Goal: Information Seeking & Learning: Learn about a topic

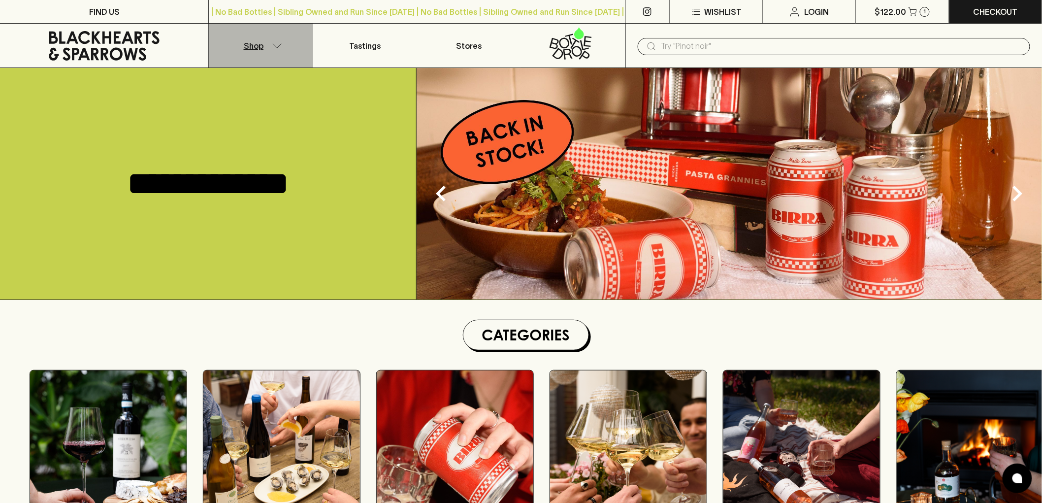
click at [258, 41] on p "Shop" at bounding box center [254, 46] width 20 height 12
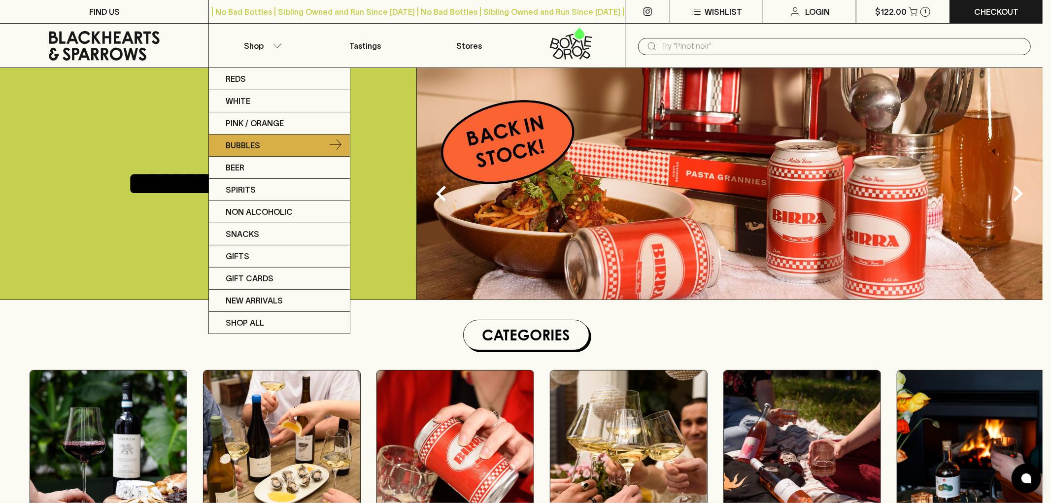
click at [268, 143] on link "Bubbles" at bounding box center [279, 145] width 141 height 22
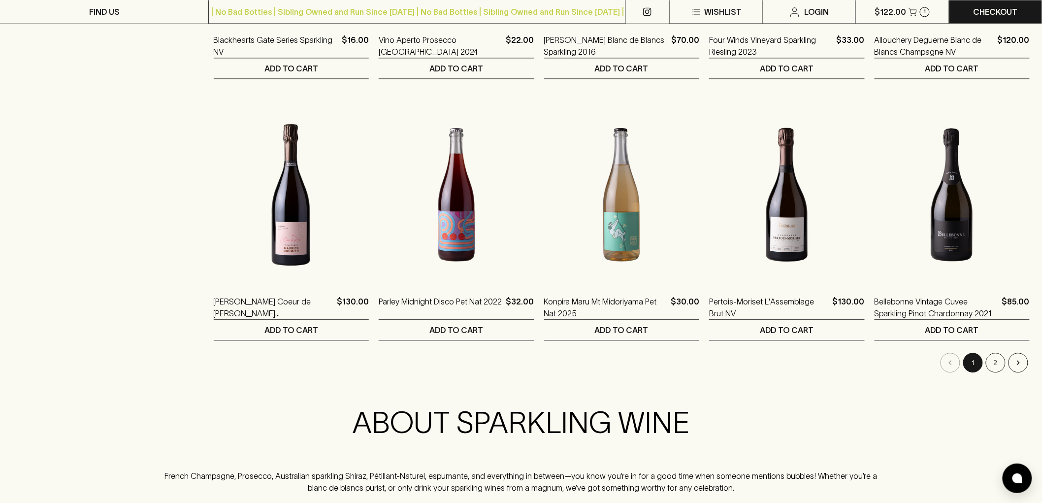
scroll to position [875, 0]
click at [1026, 361] on button "Go to next page" at bounding box center [1019, 362] width 20 height 20
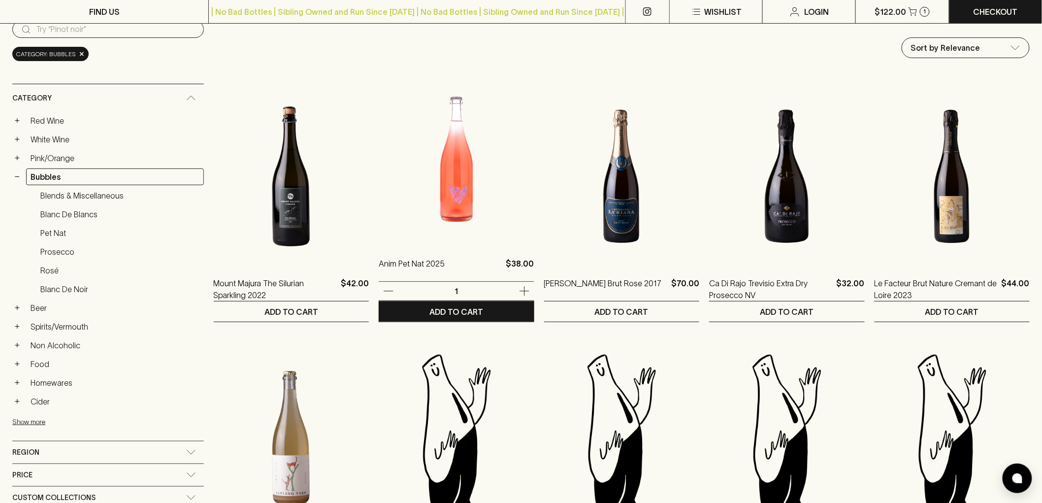
scroll to position [109, 0]
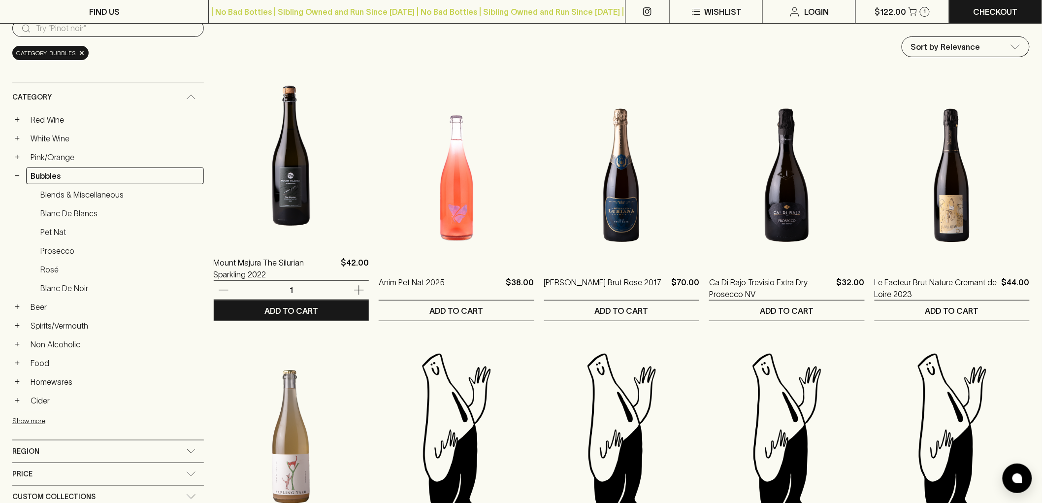
click at [244, 183] on img at bounding box center [291, 155] width 155 height 172
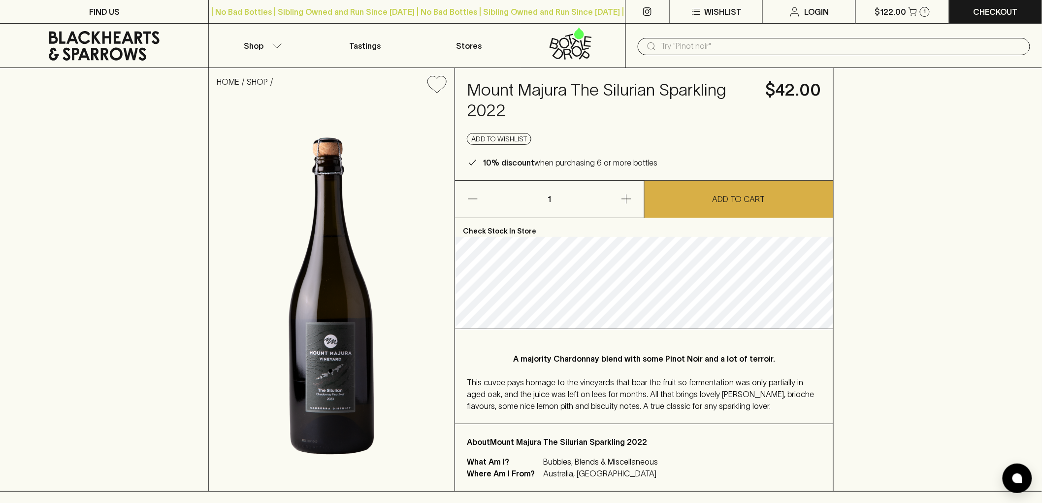
click at [771, 381] on span "This cuvee pays homage to the vineyards that bear the fruit so fermentation was…" at bounding box center [640, 394] width 347 height 33
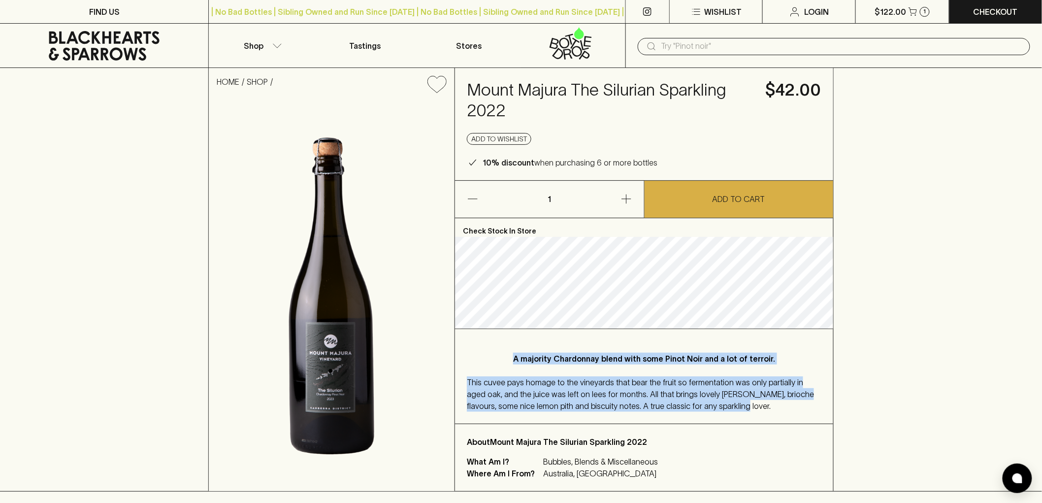
drag, startPoint x: 692, startPoint y: 404, endPoint x: 519, endPoint y: 359, distance: 179.2
click at [519, 359] on div "A majority Chardonnay blend with some Pinot Noir and a lot of terroir. This cuv…" at bounding box center [644, 376] width 378 height 95
copy div "A majority Chardonnay blend with some Pinot Noir and a lot of terroir. This cuv…"
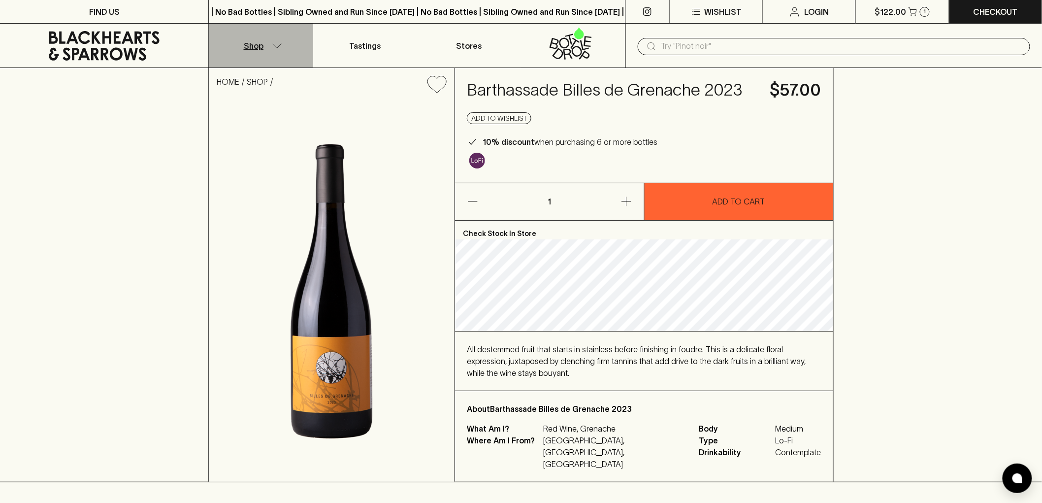
click at [264, 46] on button "Shop" at bounding box center [261, 46] width 104 height 44
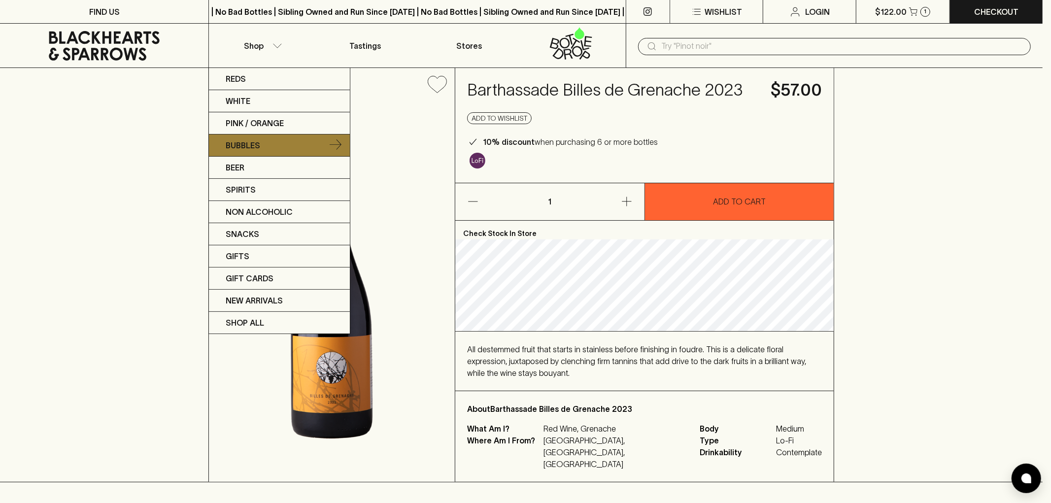
click at [267, 143] on link "Bubbles" at bounding box center [279, 145] width 141 height 22
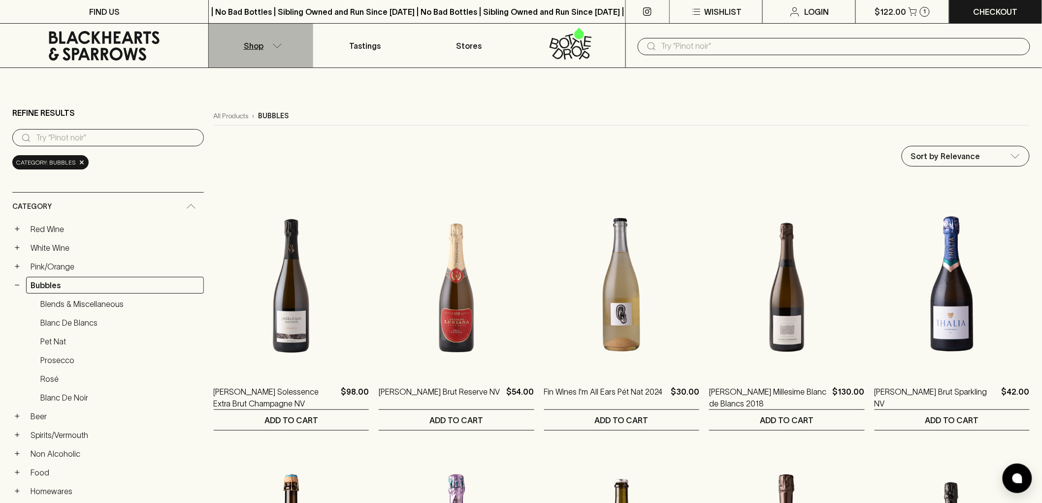
click at [263, 48] on p "Shop" at bounding box center [254, 46] width 20 height 12
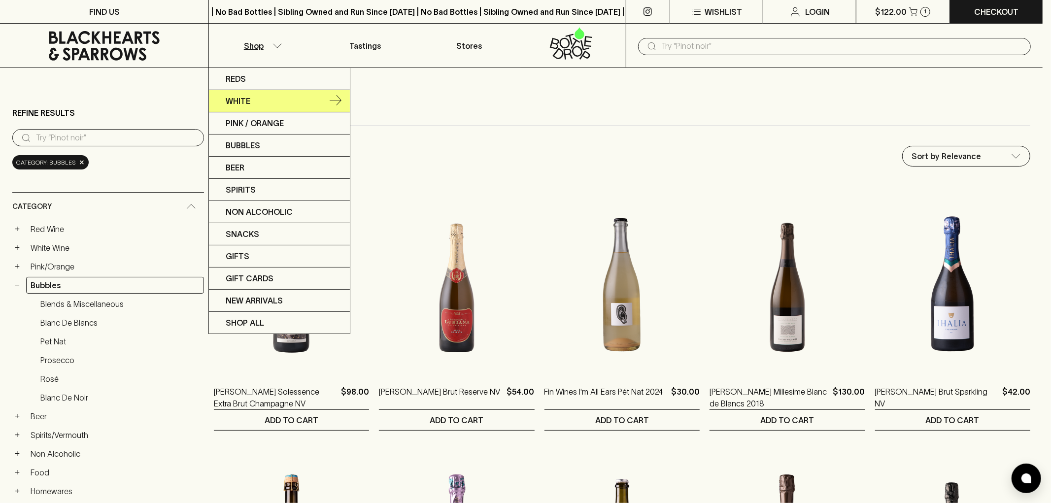
click at [263, 100] on link "White" at bounding box center [279, 101] width 141 height 22
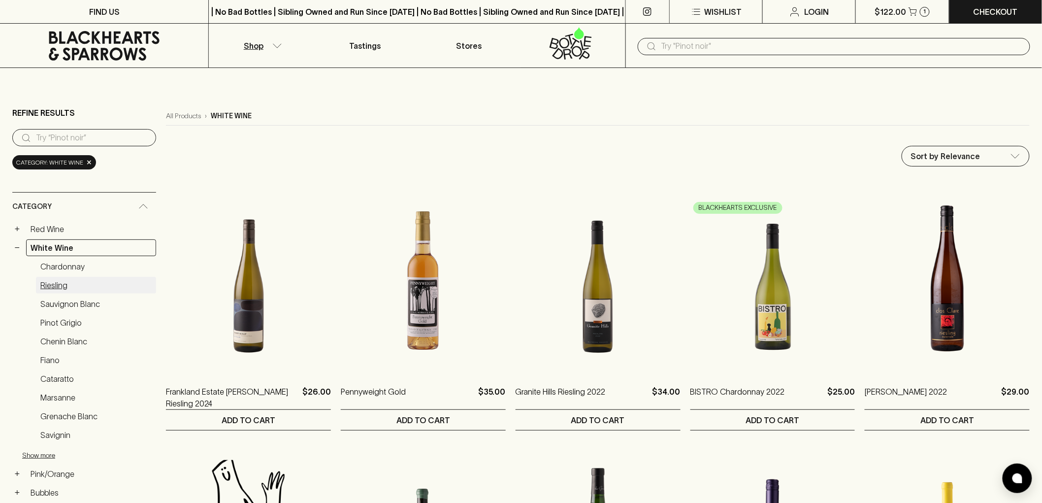
click at [60, 279] on link "Riesling" at bounding box center [96, 285] width 120 height 17
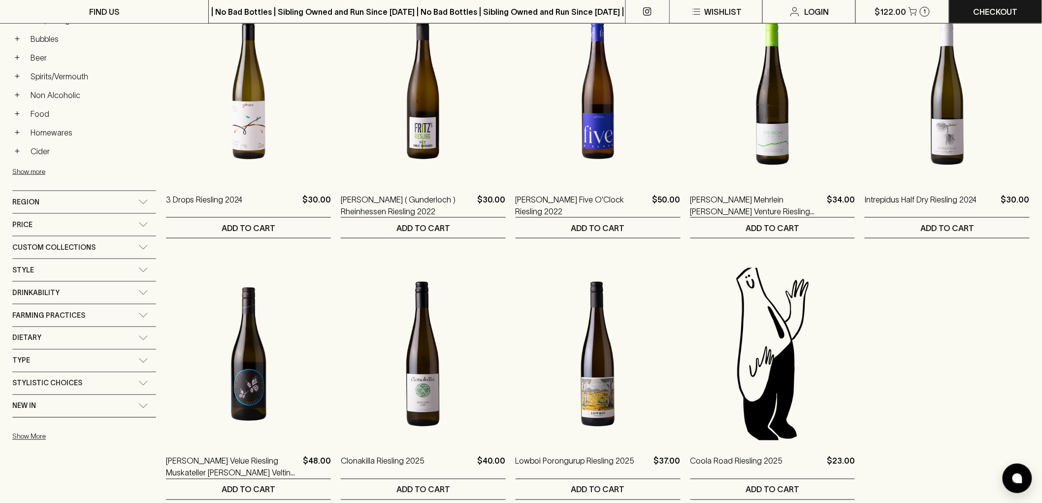
scroll to position [493, 0]
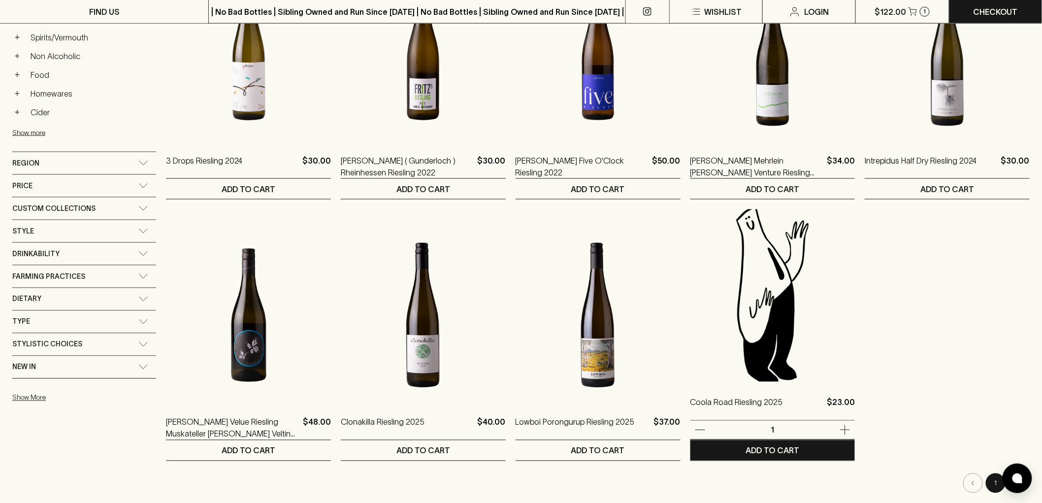
click at [829, 304] on img at bounding box center [772, 295] width 165 height 172
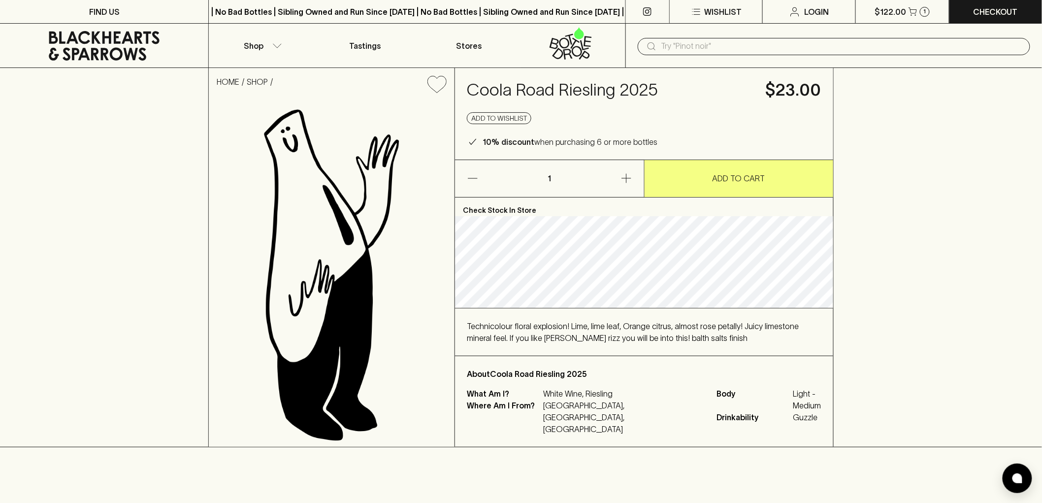
click at [623, 334] on span "Technicolour floral explosion! Lime, lime leaf, Orange citrus, almost rose peta…" at bounding box center [633, 332] width 332 height 21
drag, startPoint x: 702, startPoint y: 347, endPoint x: 647, endPoint y: 345, distance: 54.7
click at [647, 344] on div "Technicolour floral explosion! Lime, lime leaf, Orange citrus, almost rose peta…" at bounding box center [644, 332] width 355 height 24
click at [703, 341] on div "Technicolour floral explosion! Lime, lime leaf, Orange citrus, almost rose peta…" at bounding box center [644, 332] width 355 height 24
drag, startPoint x: 466, startPoint y: 90, endPoint x: 676, endPoint y: 90, distance: 209.3
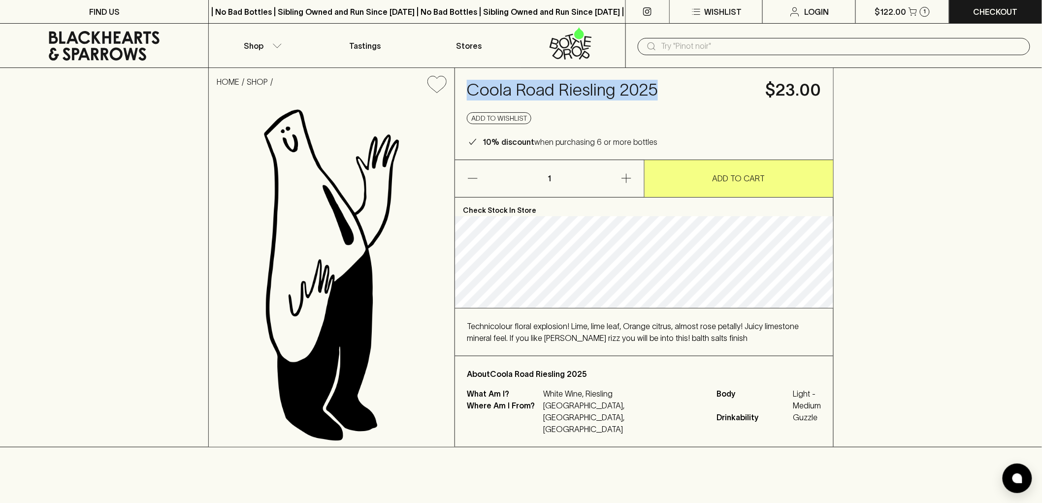
click at [676, 90] on h4 "Coola Road Riesling 2025" at bounding box center [610, 90] width 287 height 21
copy h4 "Coola Road Riesling 2025"
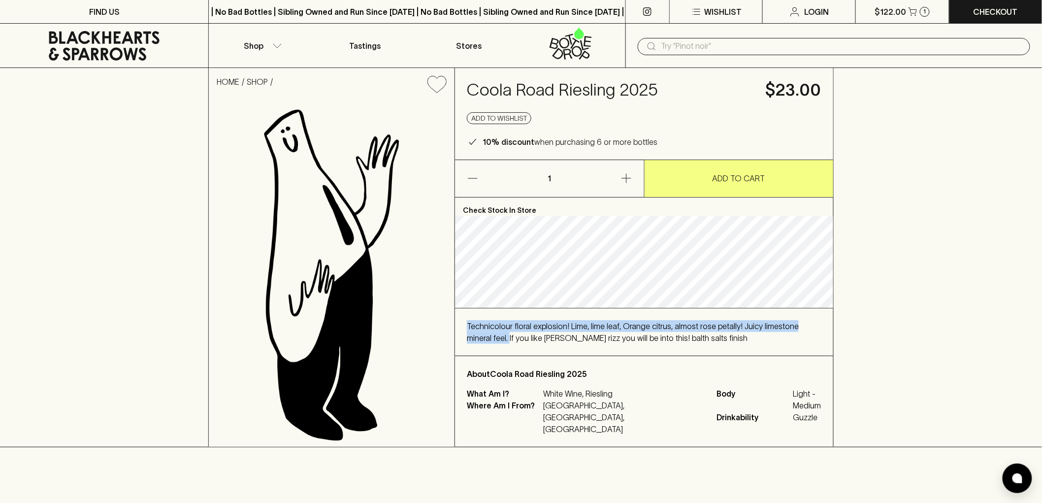
drag, startPoint x: 468, startPoint y: 334, endPoint x: 482, endPoint y: 345, distance: 17.8
click at [482, 342] on span "Technicolour floral explosion! Lime, lime leaf, Orange citrus, almost rose peta…" at bounding box center [633, 332] width 332 height 21
copy span "Technicolour floral explosion! Lime, lime leaf, Orange citrus, almost rose peta…"
drag, startPoint x: 636, startPoint y: 347, endPoint x: 540, endPoint y: 335, distance: 96.8
click at [540, 335] on span "Technicolour floral explosion! Lime, lime leaf, Orange citrus, almost rose peta…" at bounding box center [633, 332] width 332 height 21
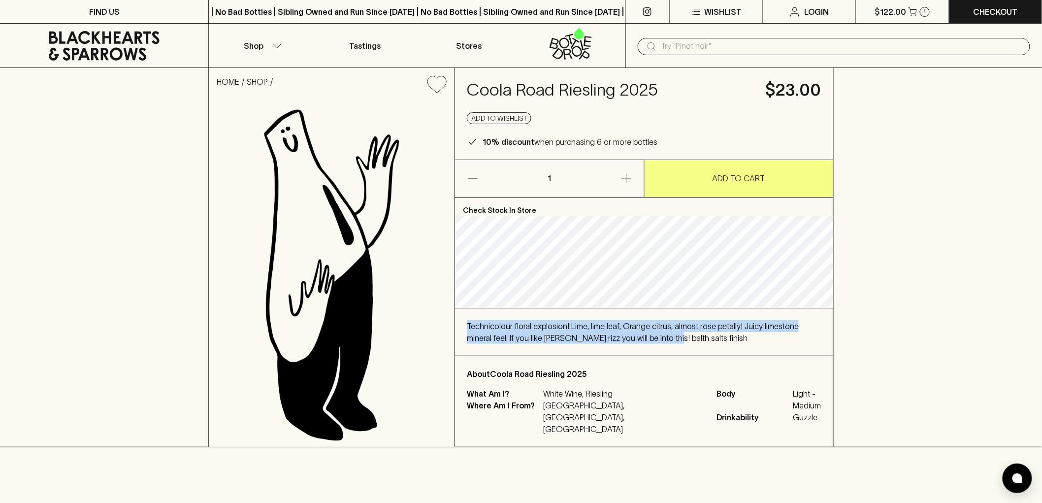
drag, startPoint x: 636, startPoint y: 347, endPoint x: 466, endPoint y: 337, distance: 170.2
click at [467, 337] on span "Technicolour floral explosion! Lime, lime leaf, Orange citrus, almost rose peta…" at bounding box center [633, 332] width 332 height 21
copy span "Technicolour floral explosion! Lime, lime leaf, Orange citrus, almost rose peta…"
